Goal: Task Accomplishment & Management: Manage account settings

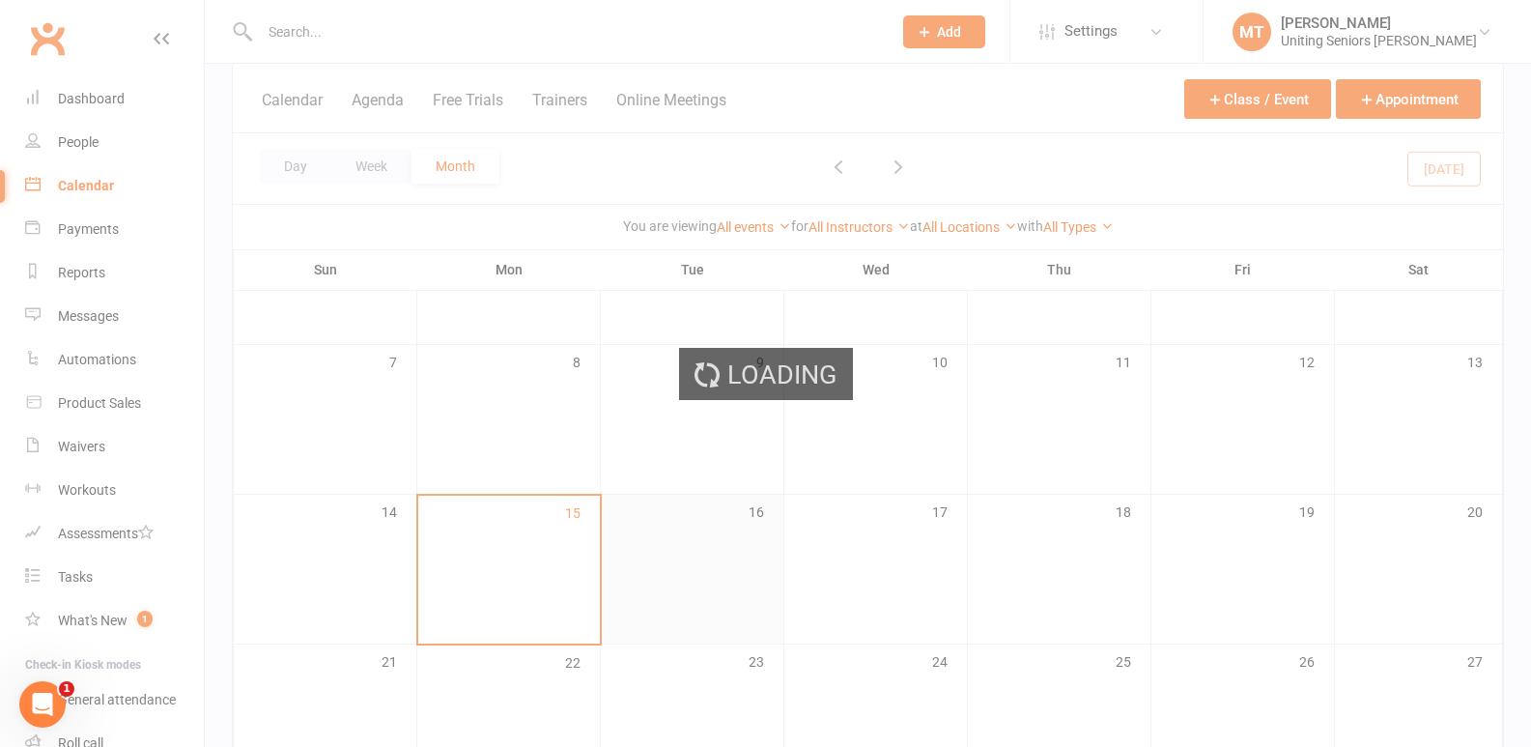
scroll to position [290, 0]
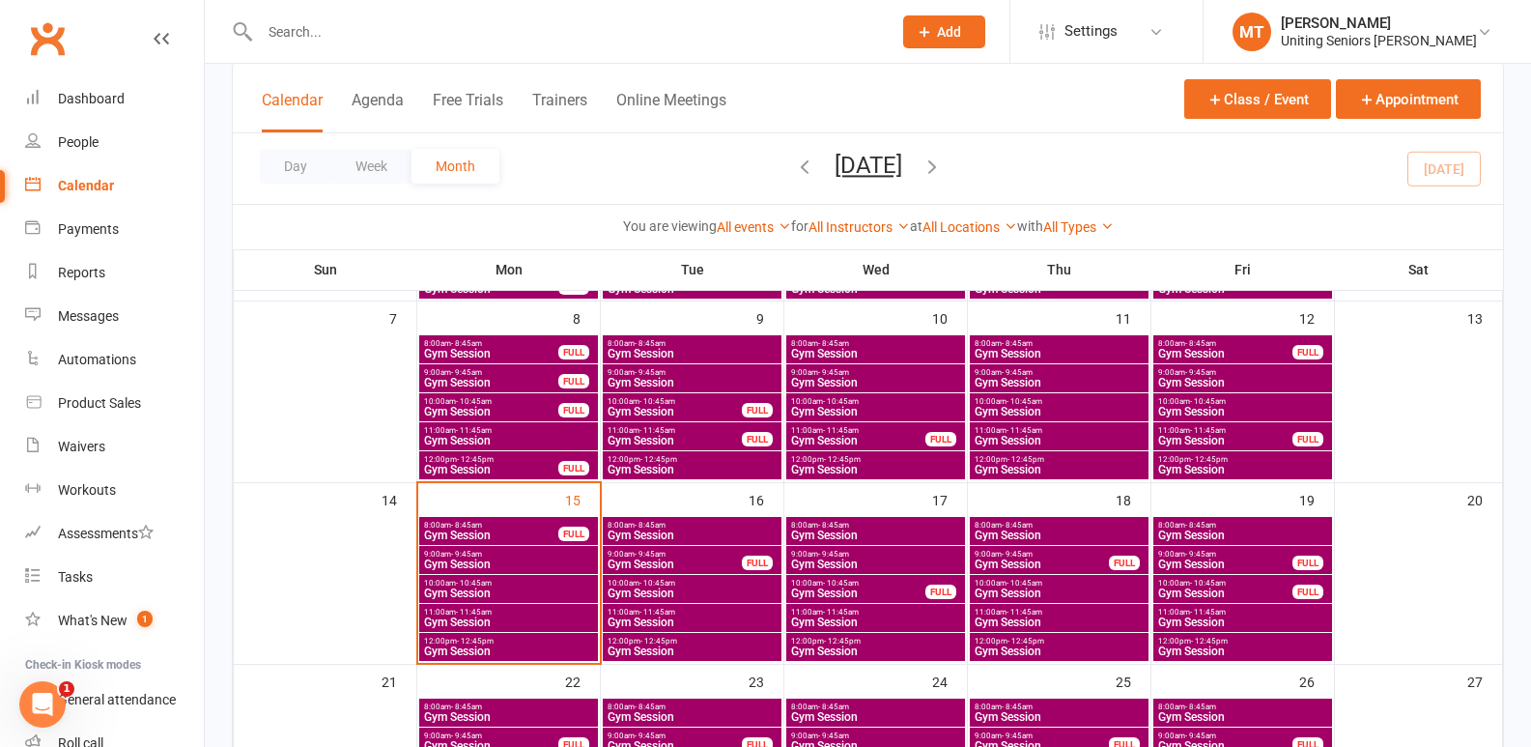
click at [516, 554] on span "9:00am - 9:45am" at bounding box center [508, 554] width 171 height 9
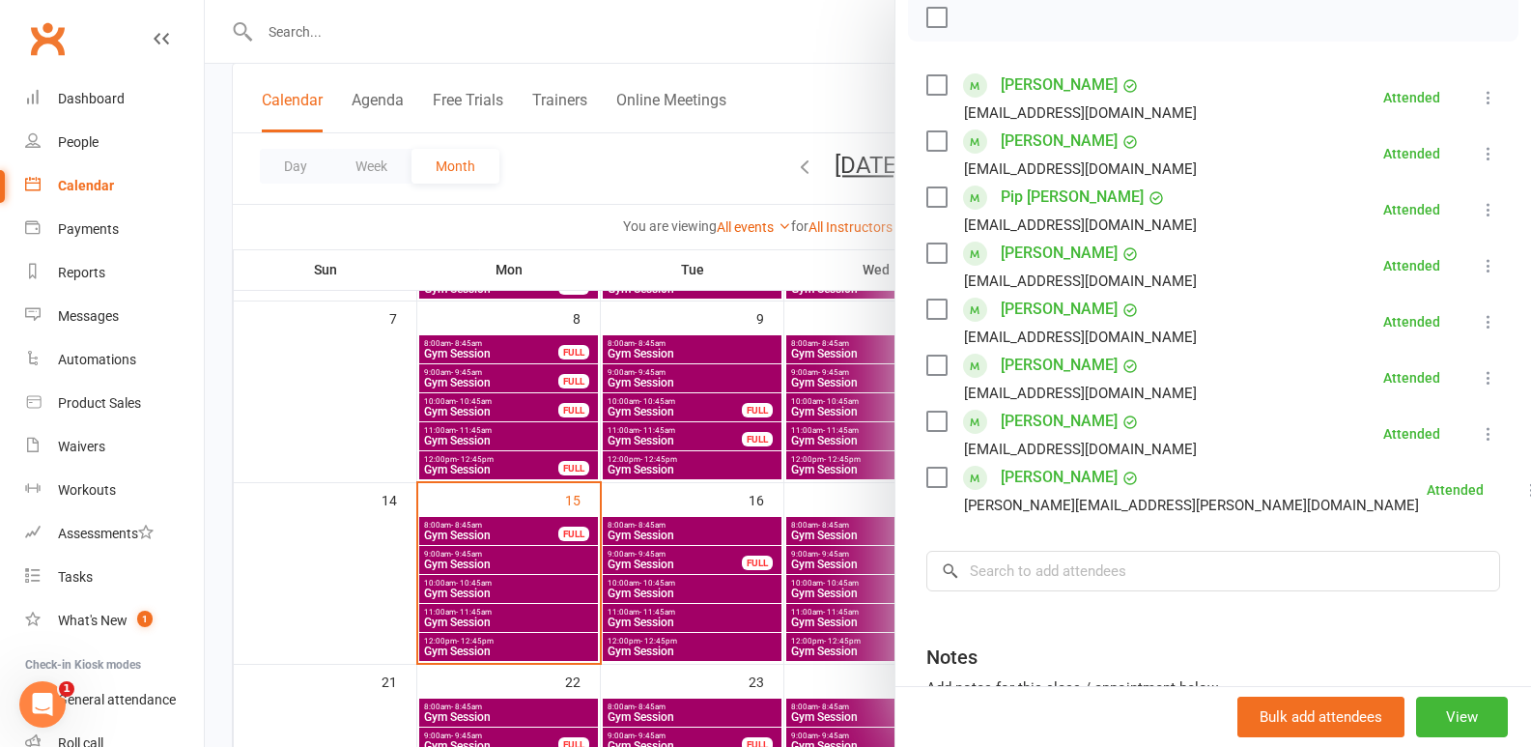
click at [477, 582] on div at bounding box center [868, 373] width 1326 height 747
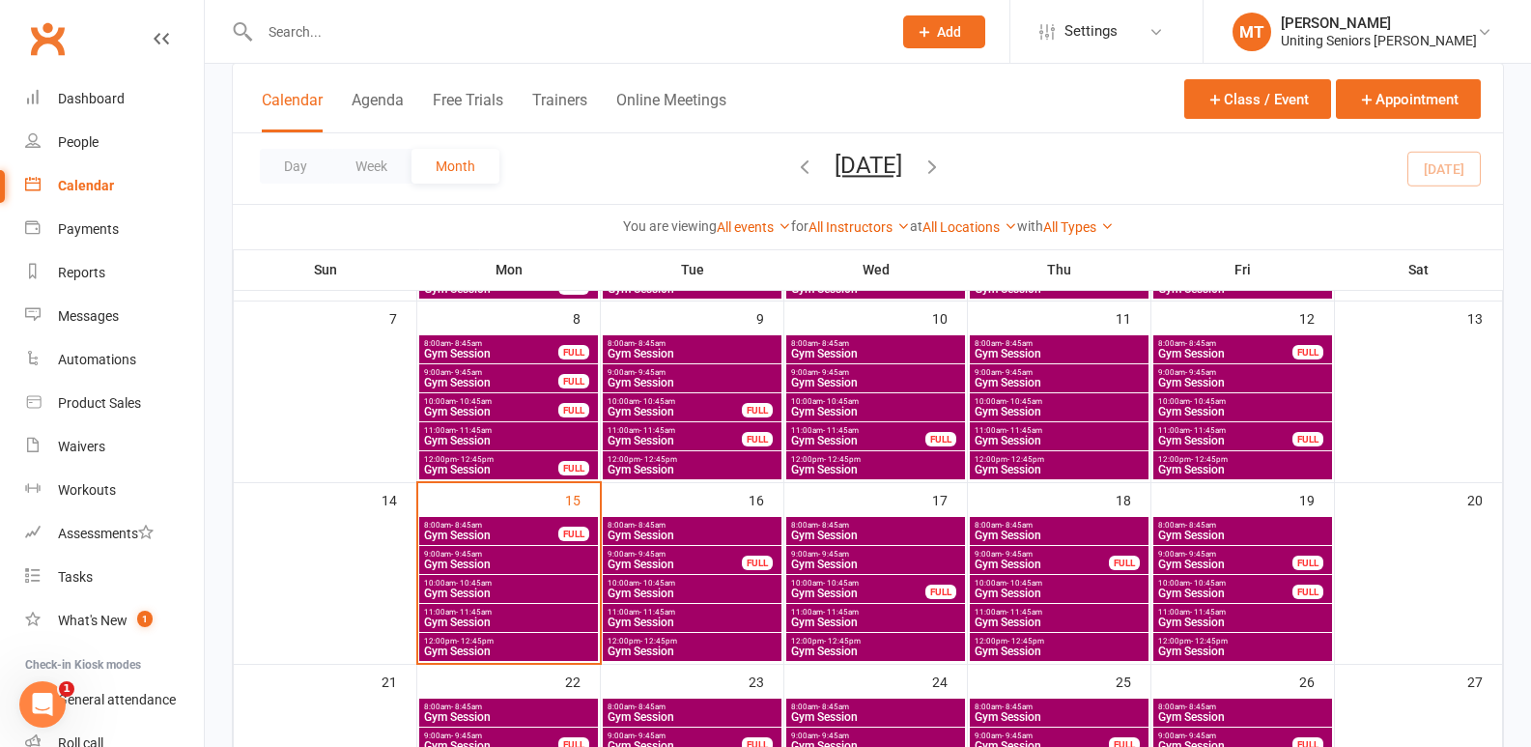
click at [487, 592] on span "Gym Session" at bounding box center [508, 593] width 171 height 12
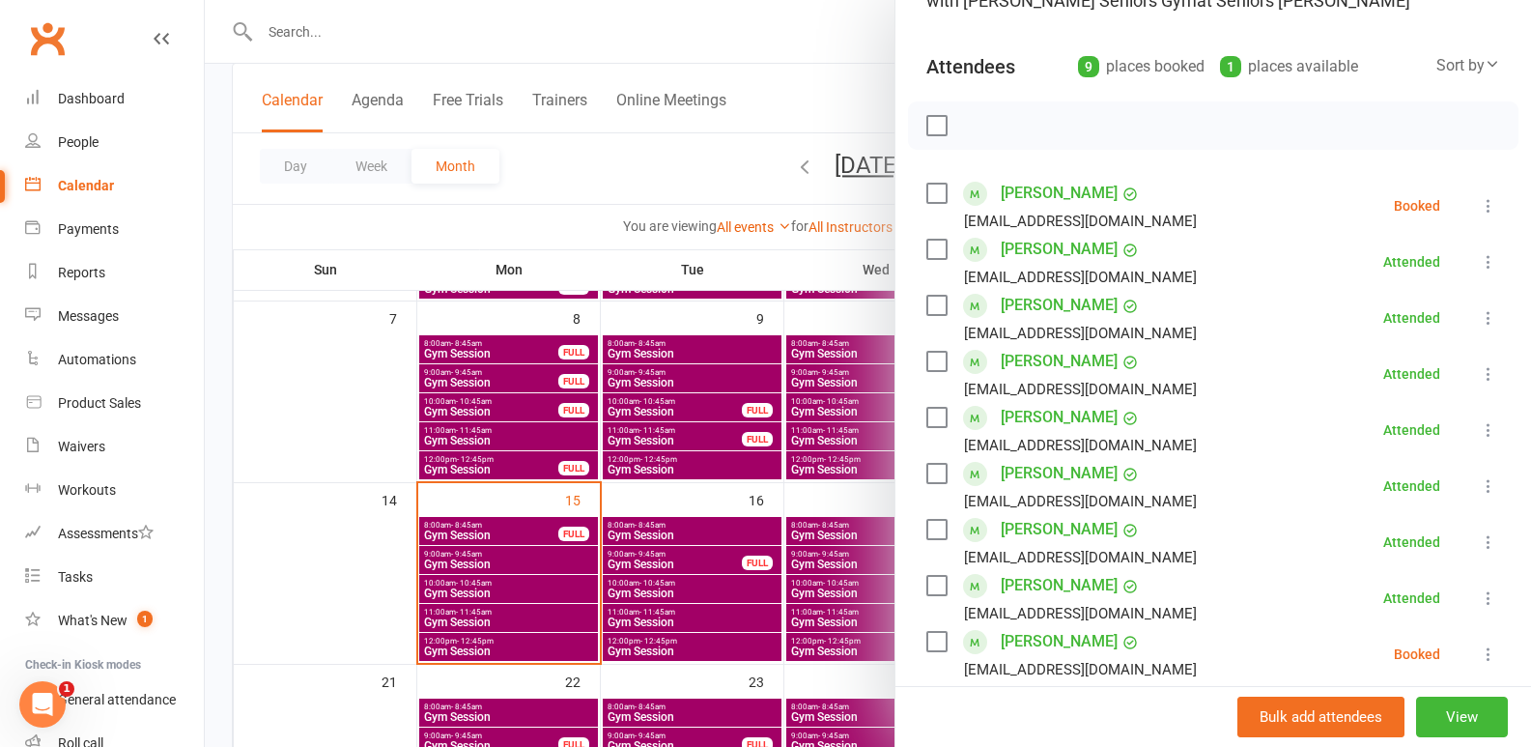
scroll to position [193, 0]
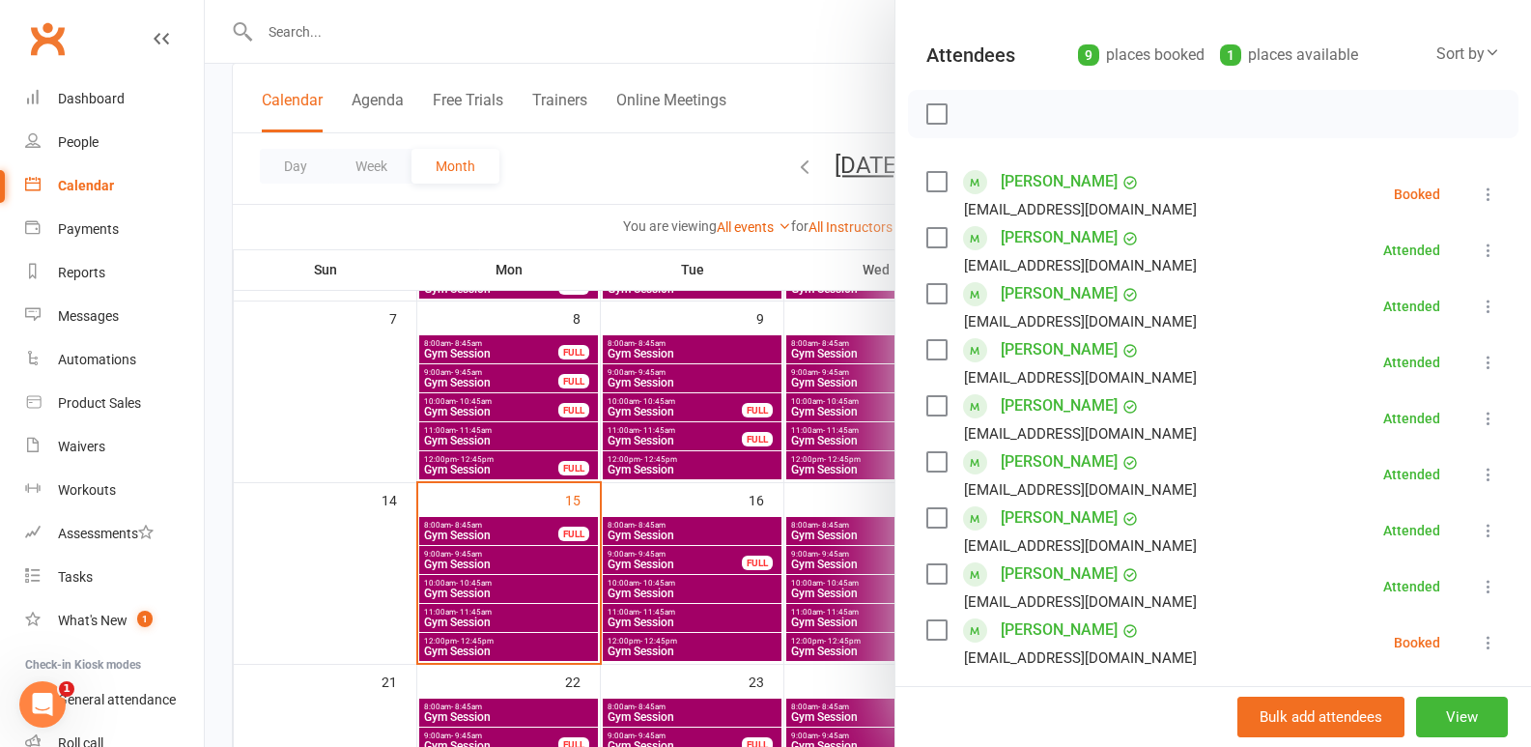
click at [1479, 201] on icon at bounding box center [1488, 194] width 19 height 19
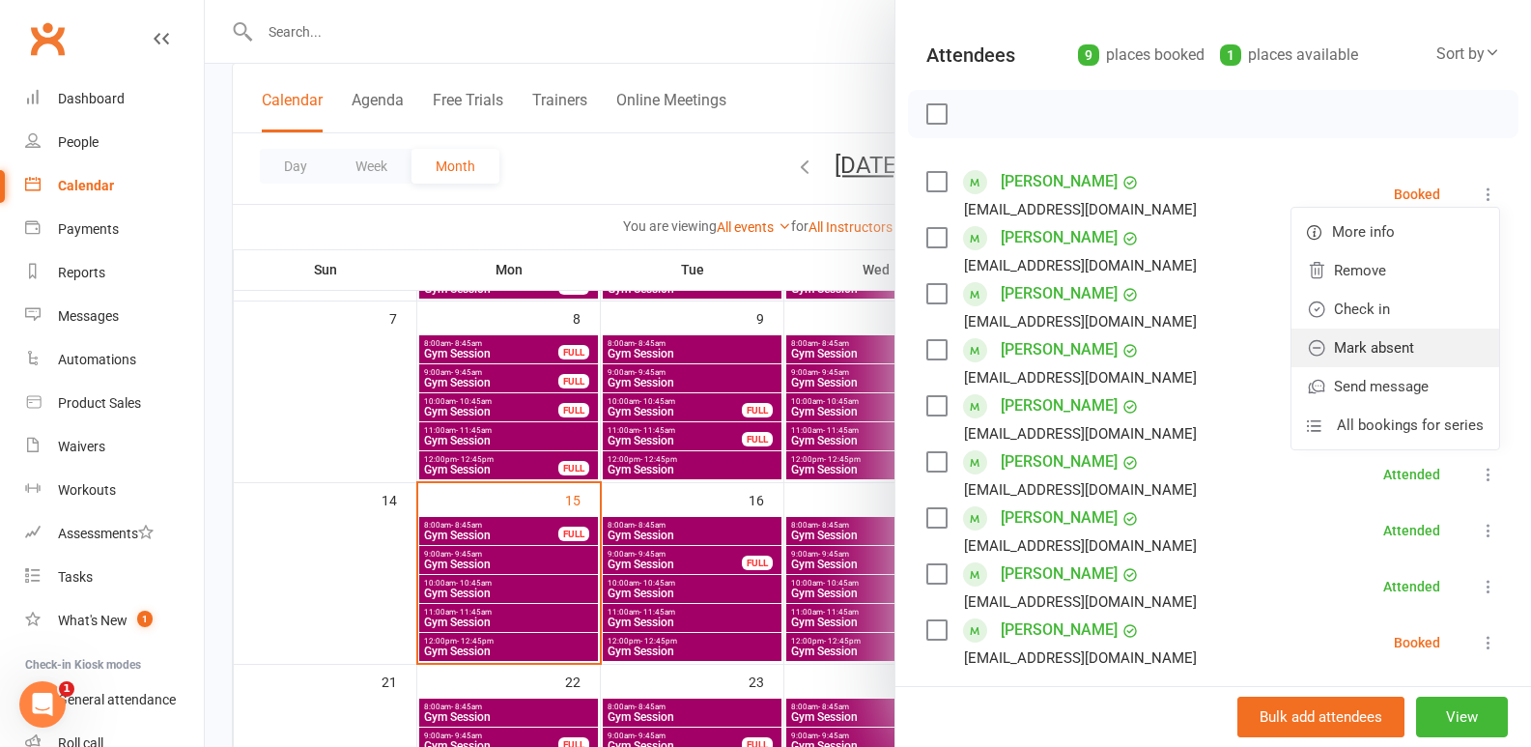
click at [1381, 339] on link "Mark absent" at bounding box center [1396, 347] width 208 height 39
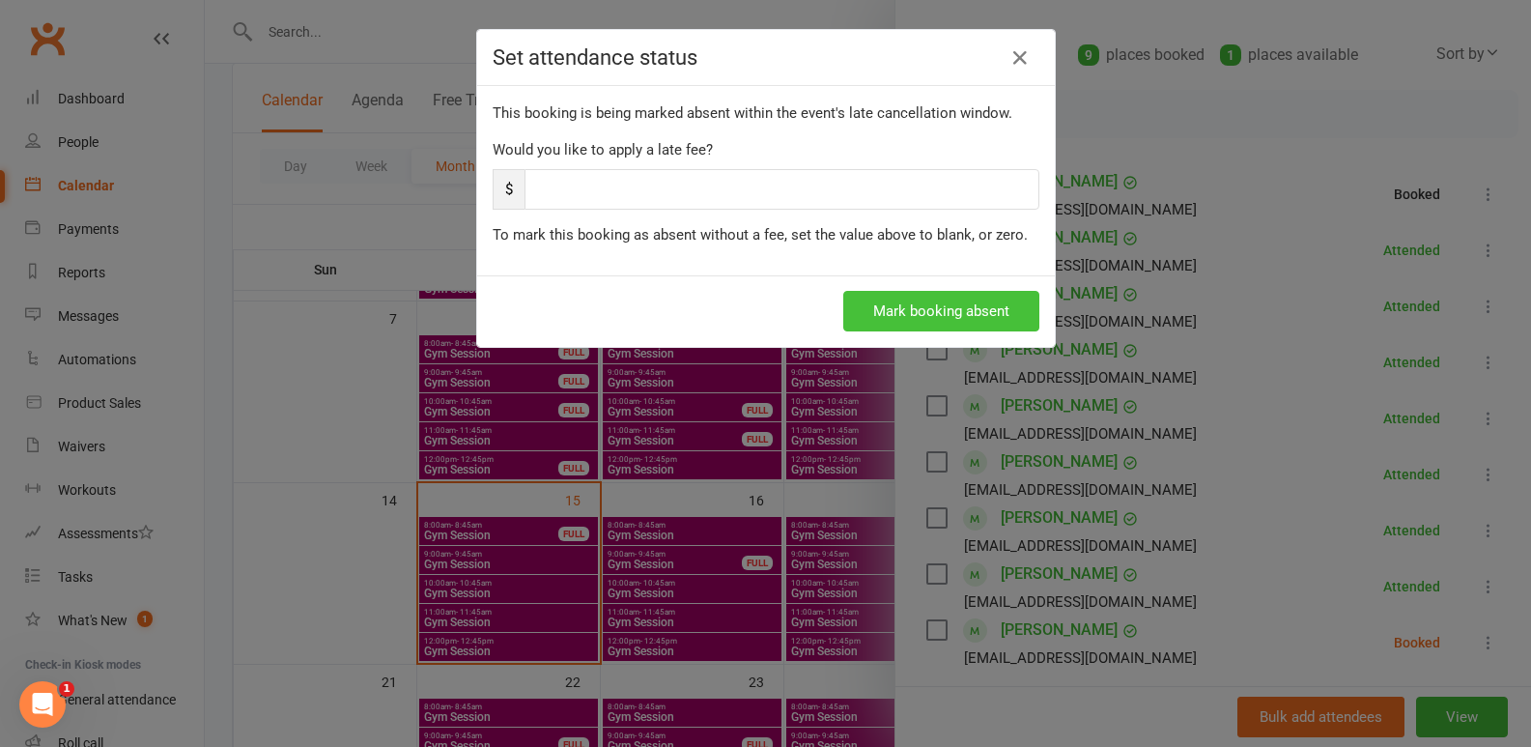
click at [990, 313] on button "Mark booking absent" at bounding box center [941, 311] width 196 height 41
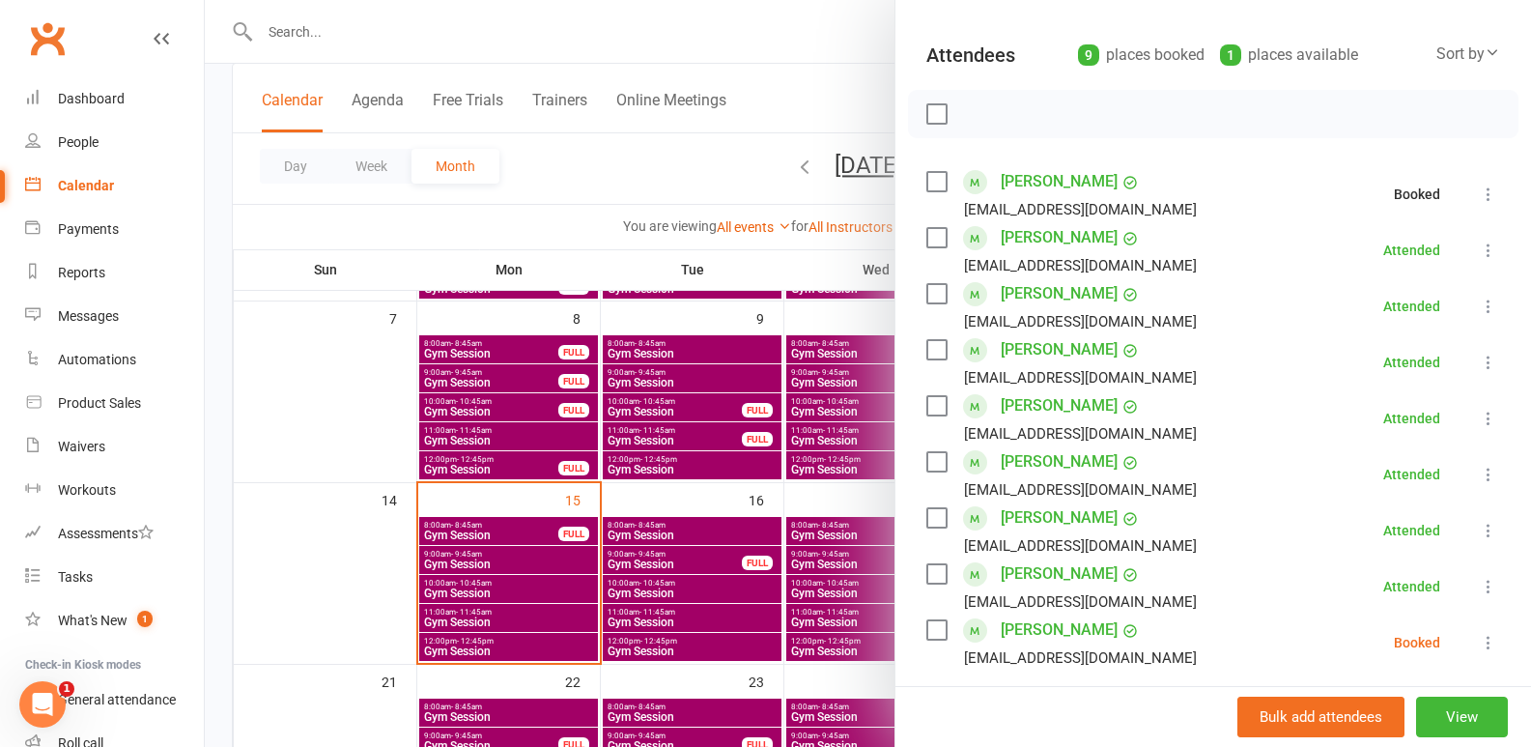
click at [544, 571] on div at bounding box center [868, 373] width 1326 height 747
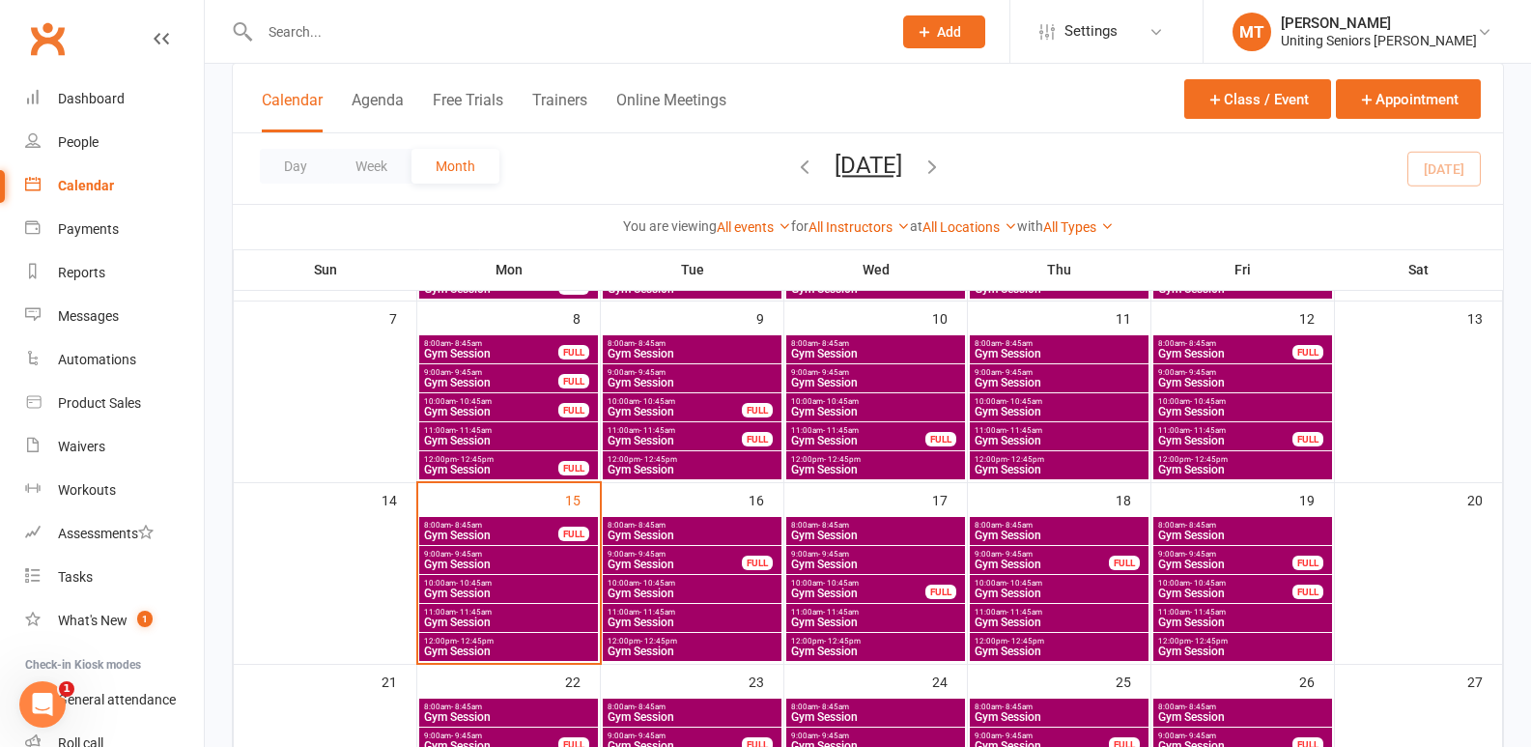
click at [541, 587] on span "Gym Session" at bounding box center [508, 593] width 171 height 12
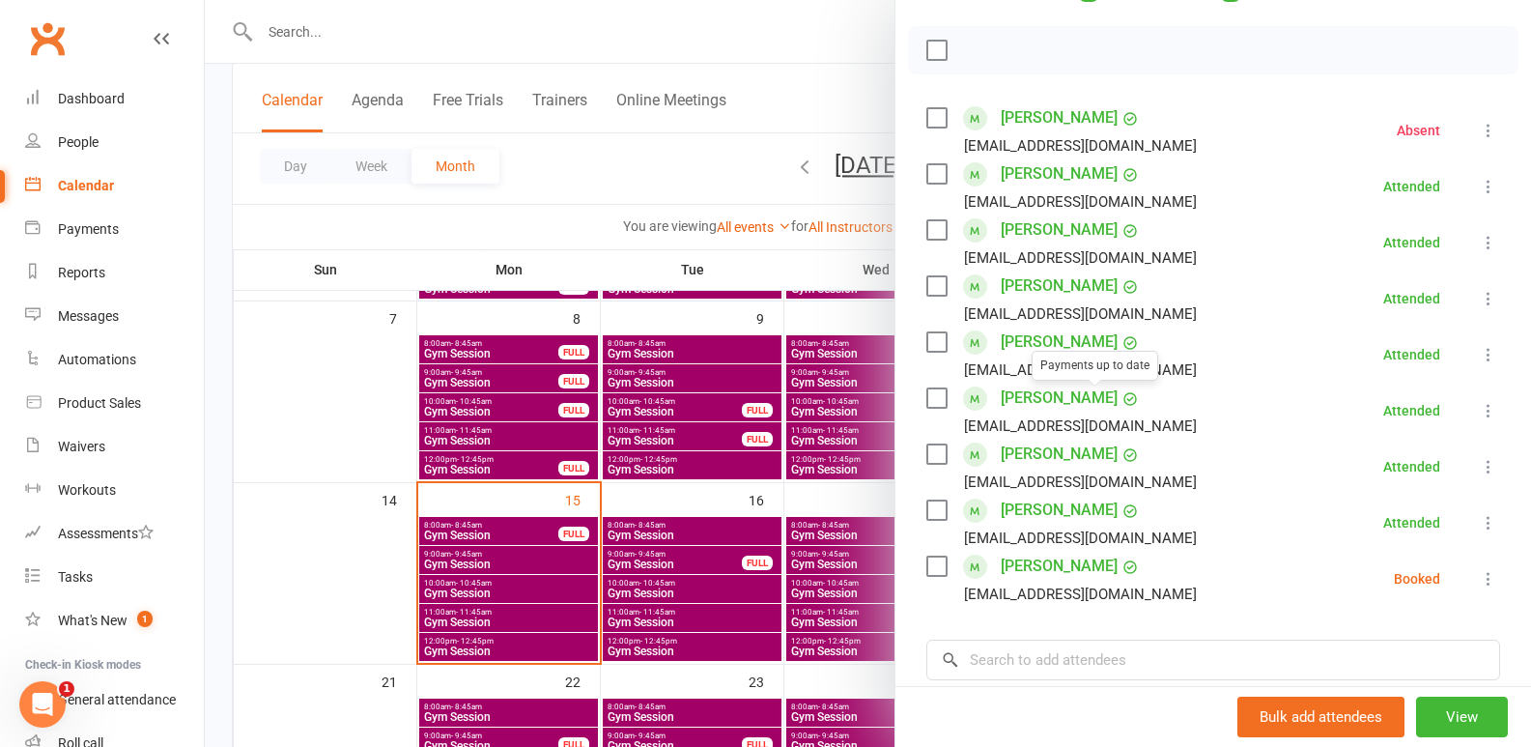
scroll to position [290, 0]
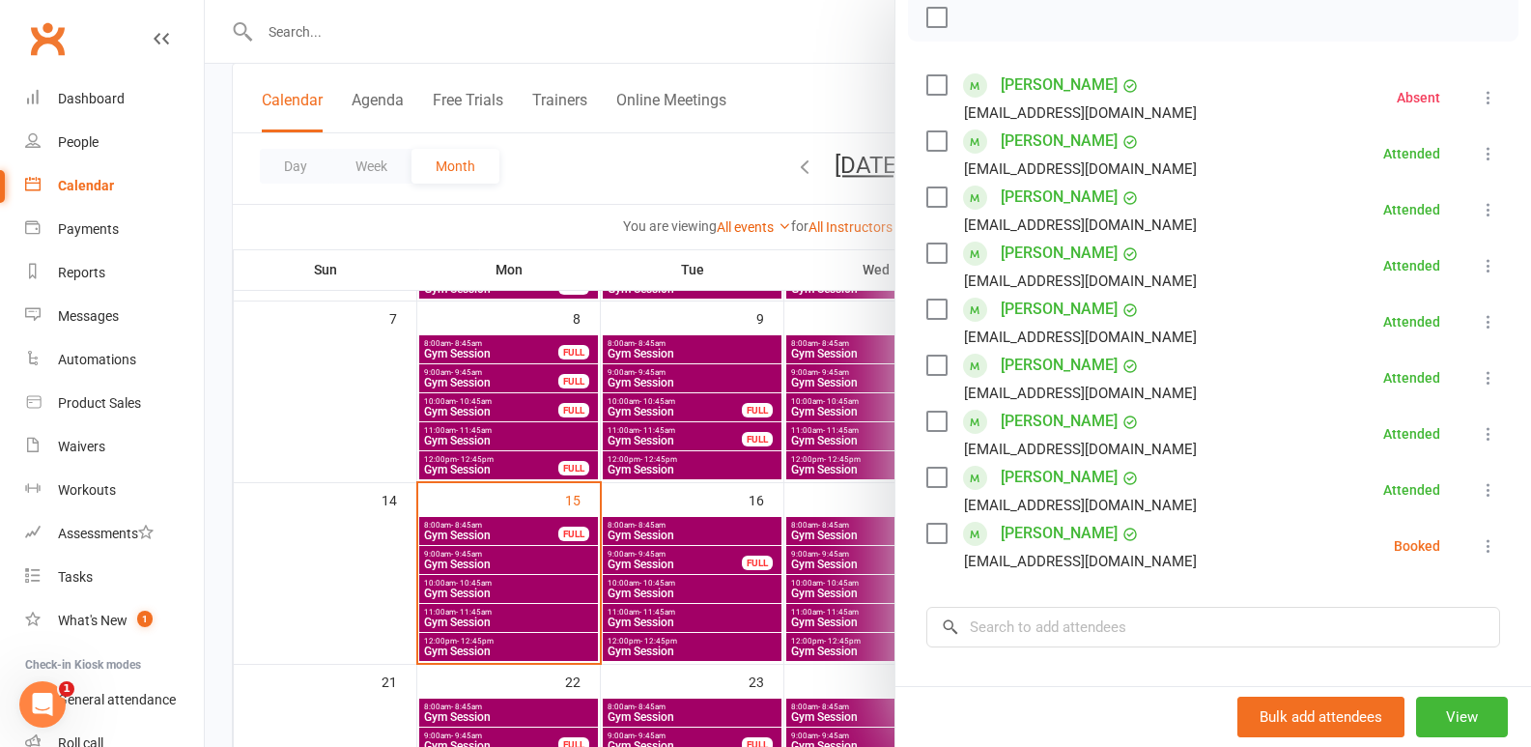
click at [1479, 547] on icon at bounding box center [1488, 545] width 19 height 19
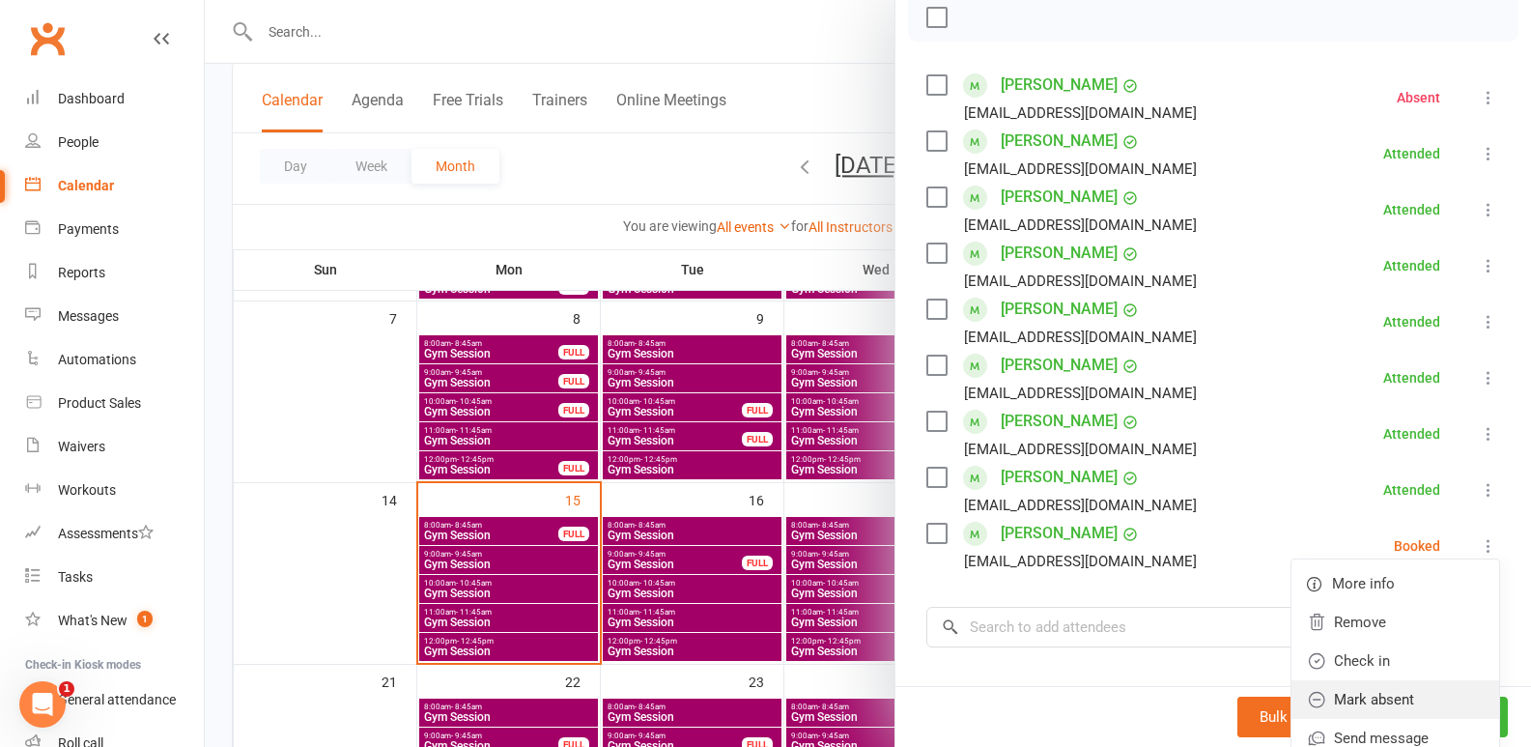
click at [1357, 689] on link "Mark absent" at bounding box center [1396, 699] width 208 height 39
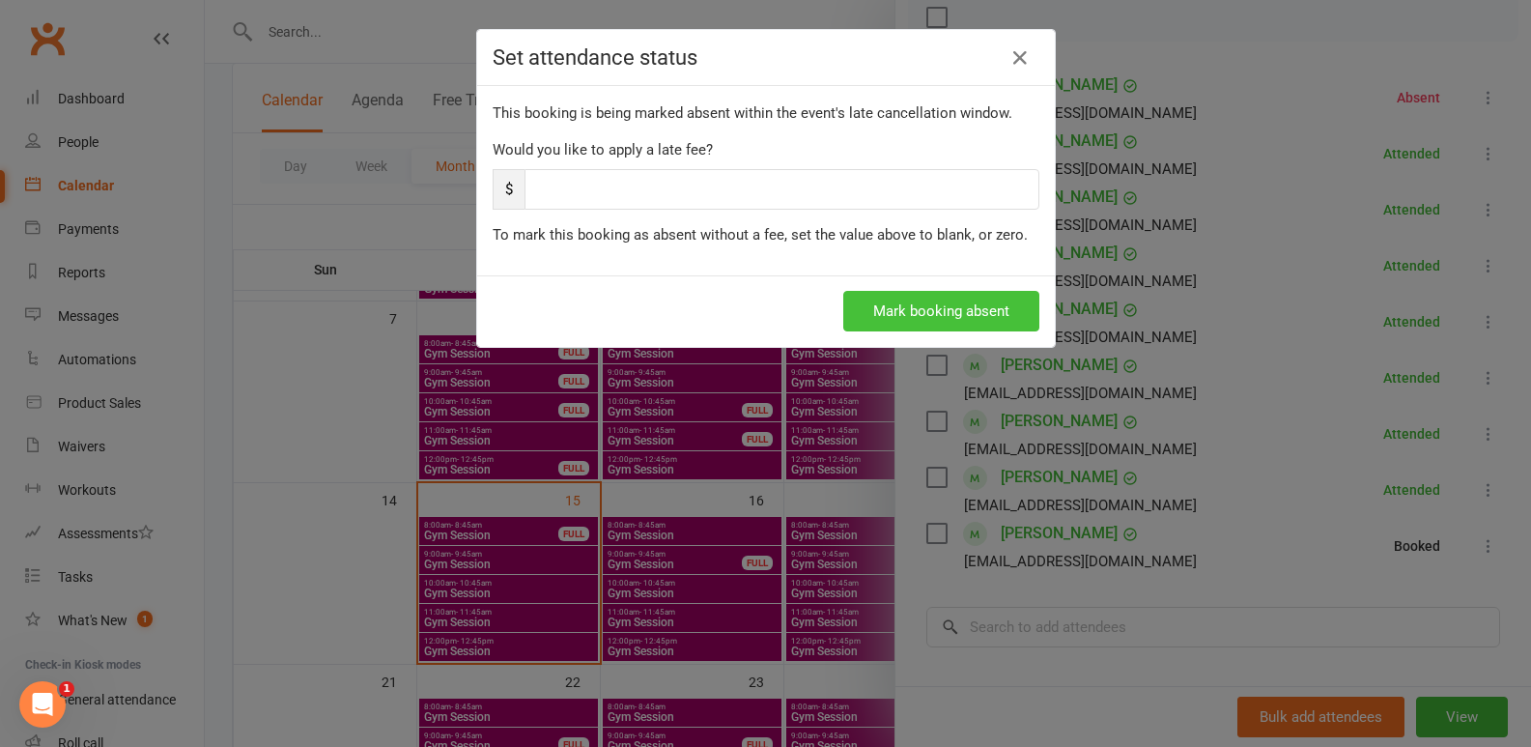
click at [960, 324] on button "Mark booking absent" at bounding box center [941, 311] width 196 height 41
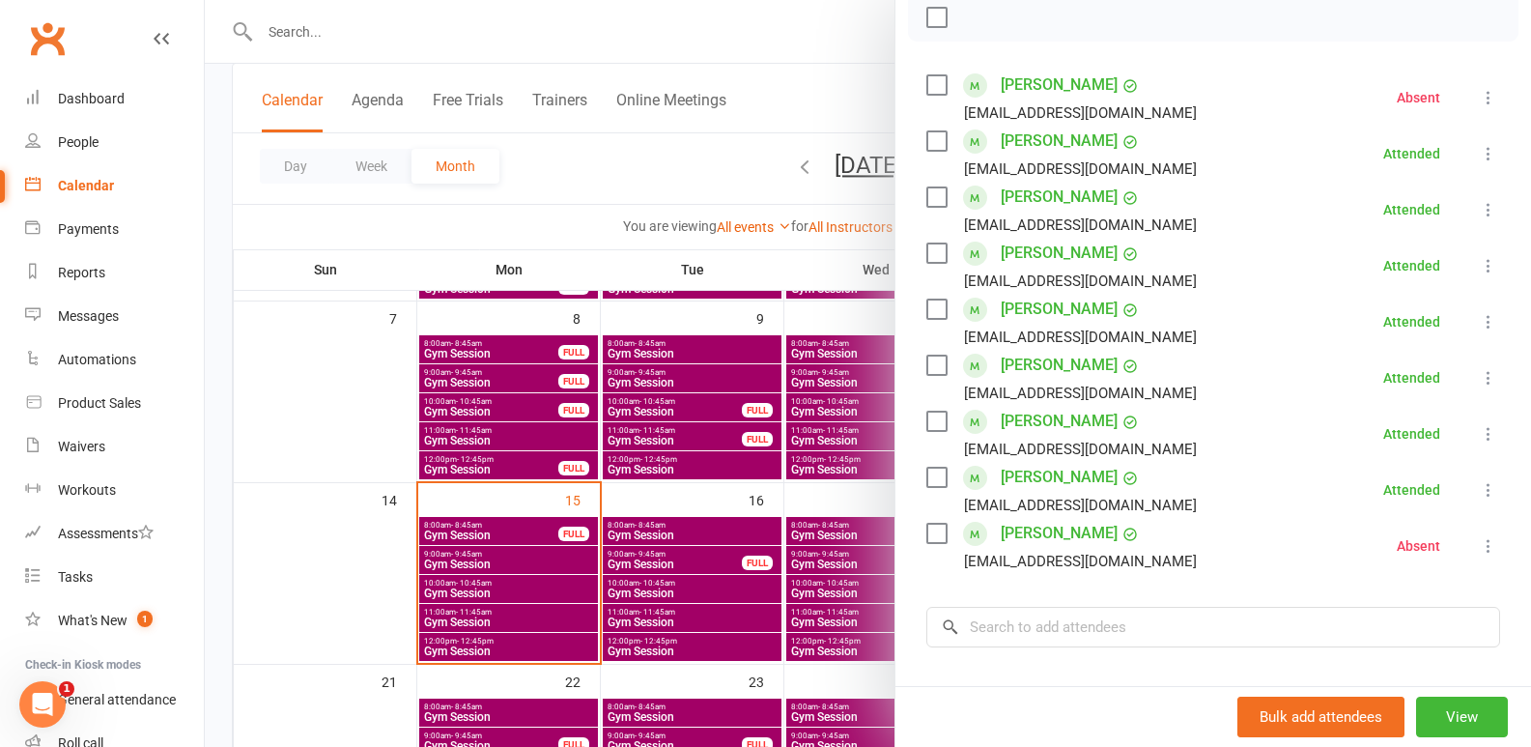
click at [1447, 543] on li "[PERSON_NAME] [EMAIL_ADDRESS][DOMAIN_NAME] Absent More info Remove Check in Res…" at bounding box center [1213, 546] width 574 height 56
click at [1471, 552] on div "Class kiosk mode Roll call 10:00 AM - 10:45 AM, [DATE] with [PERSON_NAME] Senio…" at bounding box center [1213, 356] width 636 height 1128
click at [1479, 552] on icon at bounding box center [1488, 545] width 19 height 19
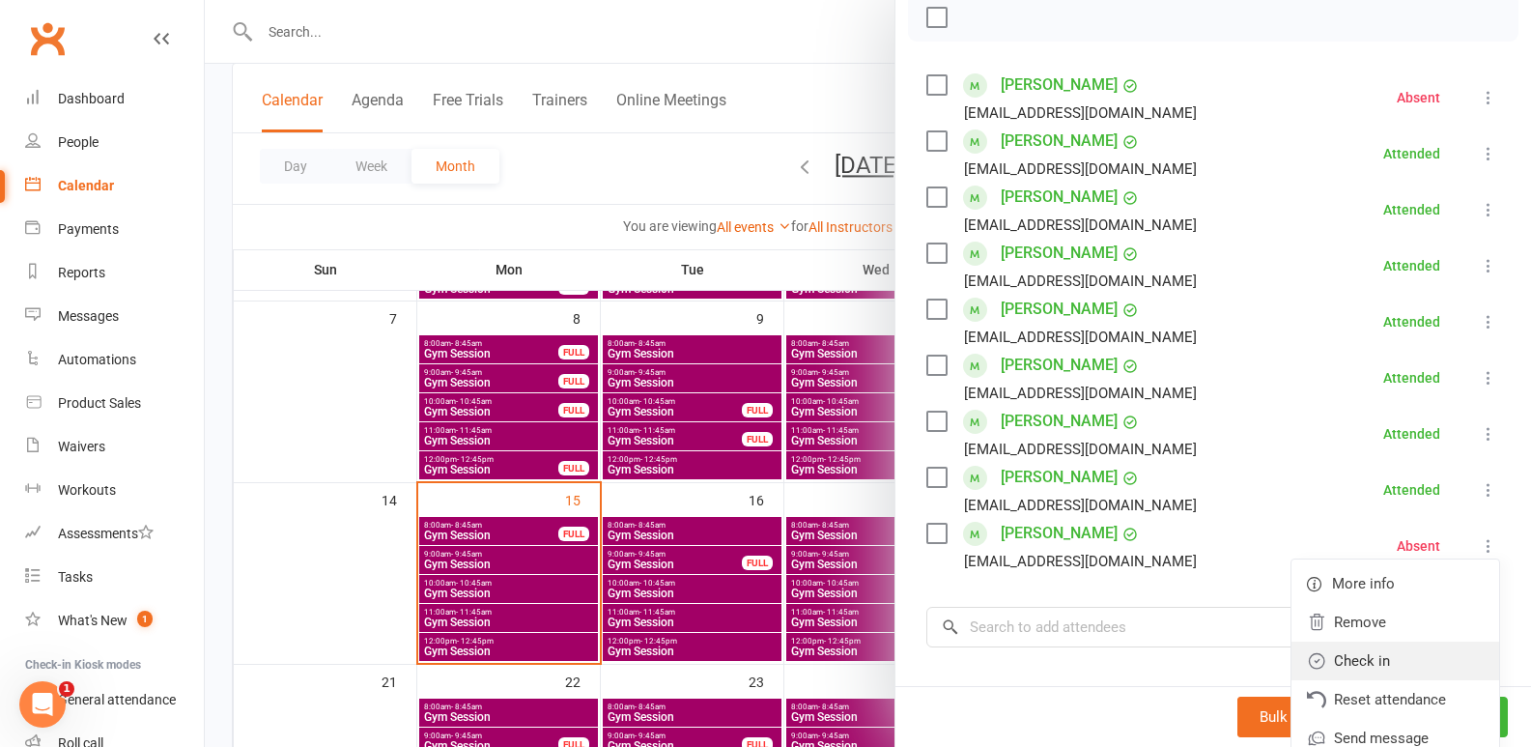
click at [1403, 660] on link "Check in" at bounding box center [1396, 660] width 208 height 39
